Goal: Navigation & Orientation: Find specific page/section

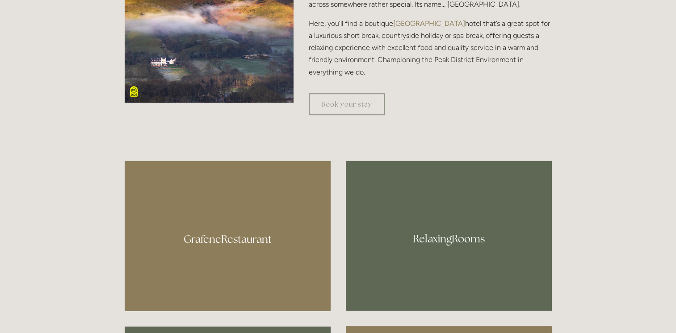
scroll to position [423, 0]
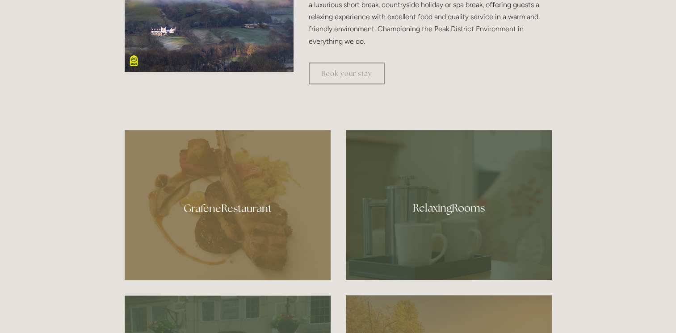
click at [449, 206] on div at bounding box center [449, 205] width 206 height 150
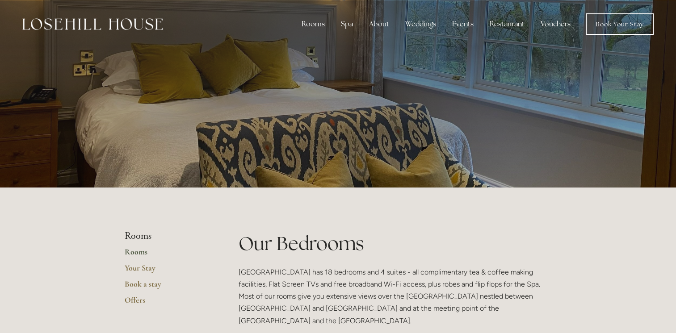
drag, startPoint x: 674, startPoint y: 17, endPoint x: 676, endPoint y: 48, distance: 30.8
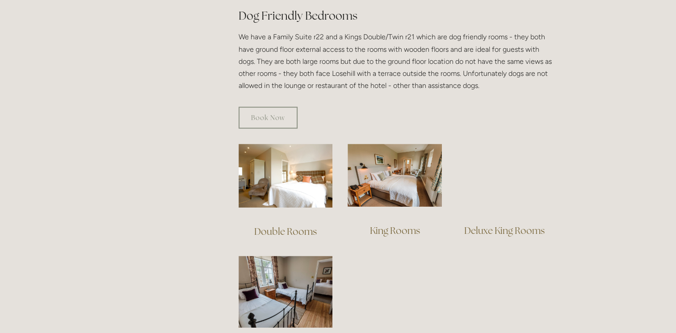
scroll to position [514, 0]
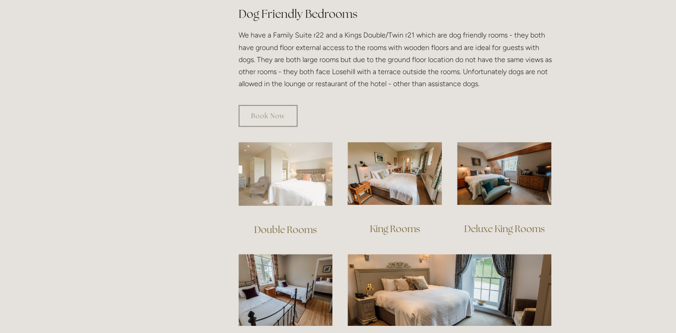
click at [301, 160] on img at bounding box center [285, 174] width 94 height 64
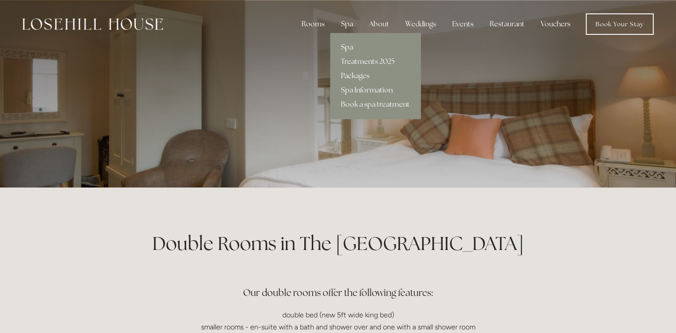
click at [351, 46] on link "Spa" at bounding box center [375, 47] width 90 height 14
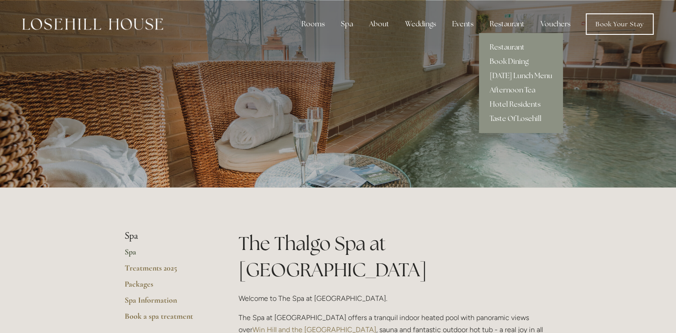
click at [501, 25] on div "Restaurant" at bounding box center [506, 24] width 49 height 18
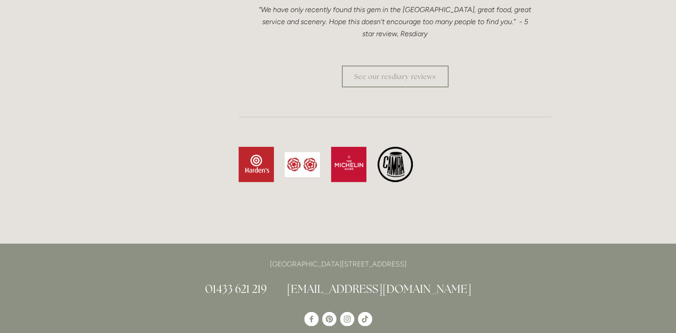
scroll to position [2850, 0]
